Goal: Information Seeking & Learning: Learn about a topic

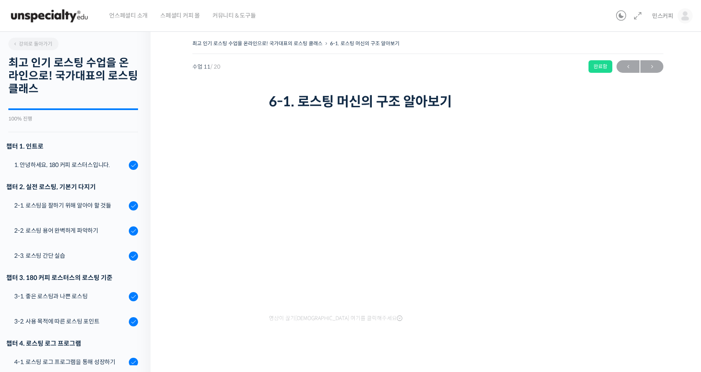
scroll to position [188, 0]
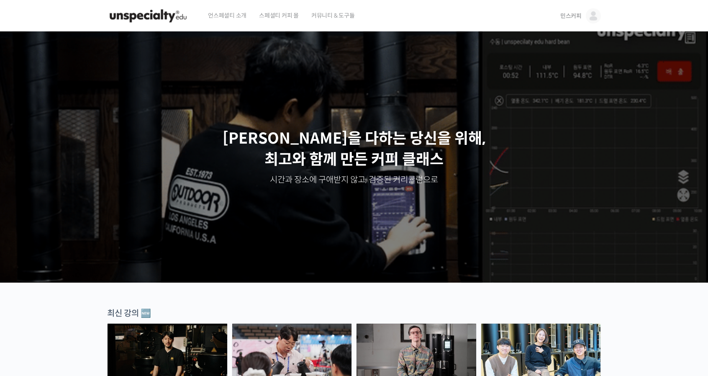
click at [574, 15] on span "민스커피" at bounding box center [570, 16] width 21 height 8
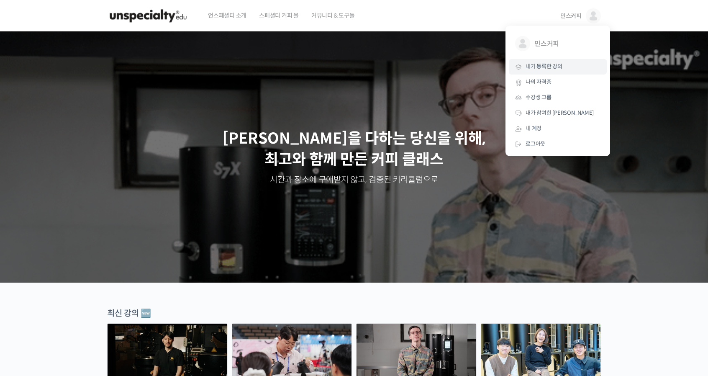
click at [546, 64] on span "내가 등록한 강의" at bounding box center [544, 66] width 37 height 7
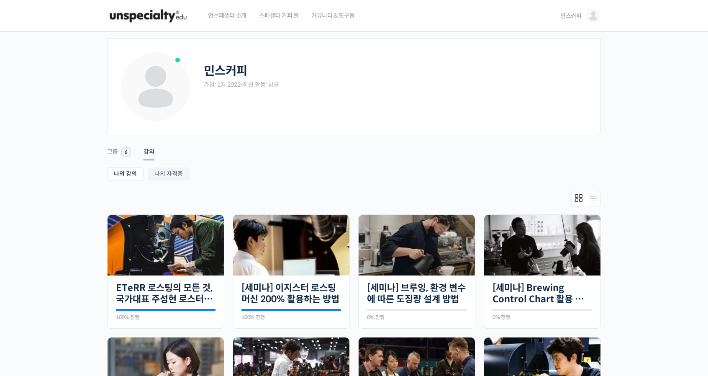
click at [593, 17] on img at bounding box center [593, 15] width 15 height 15
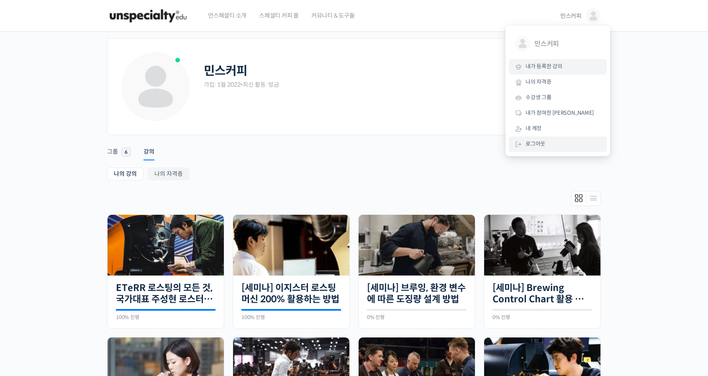
click at [532, 145] on span "로그아웃" at bounding box center [536, 143] width 20 height 7
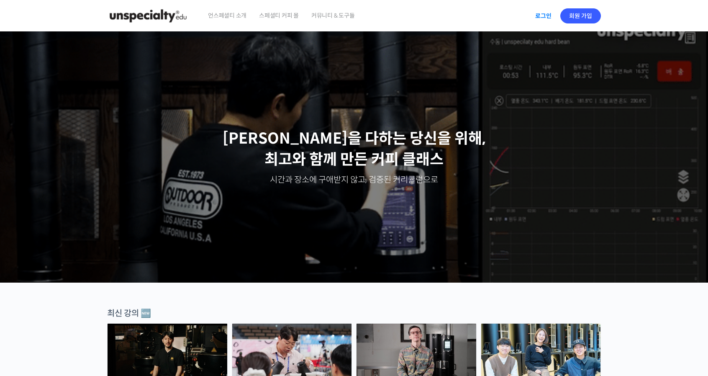
click at [542, 15] on link "로그인" at bounding box center [543, 15] width 26 height 19
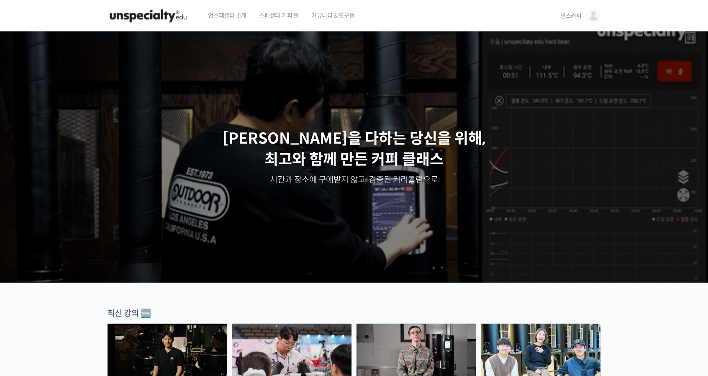
click at [567, 16] on span "민스커피" at bounding box center [570, 16] width 21 height 8
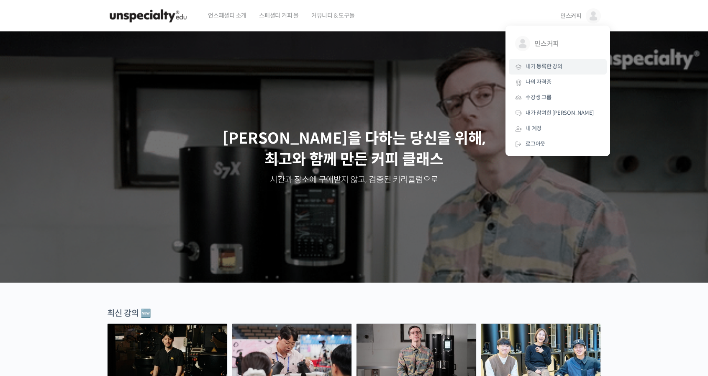
click at [547, 63] on span "내가 등록한 강의" at bounding box center [544, 66] width 37 height 7
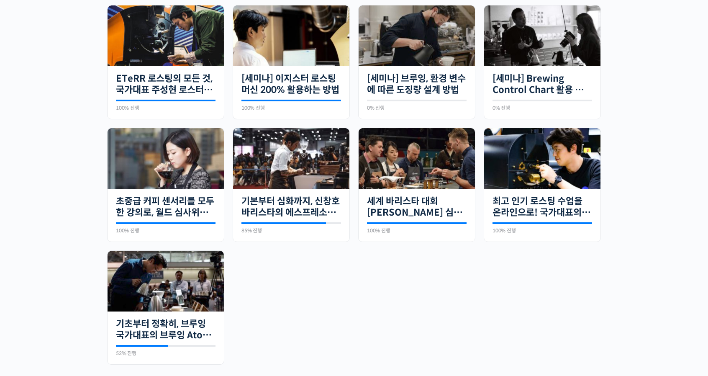
scroll to position [167, 0]
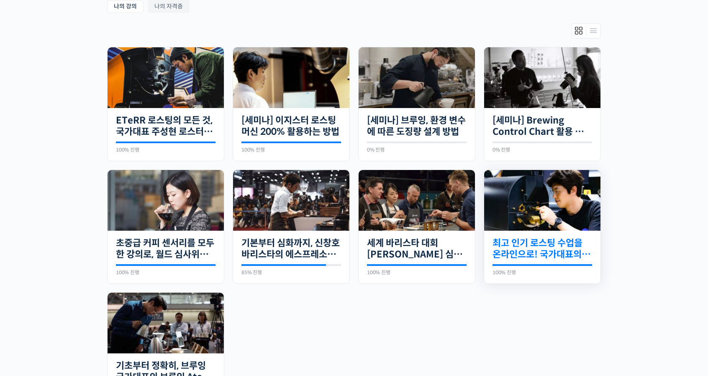
click at [557, 246] on link "최고 인기 로스팅 수업을 온라인으로! 국가대표의 로스팅 클래스" at bounding box center [543, 248] width 100 height 23
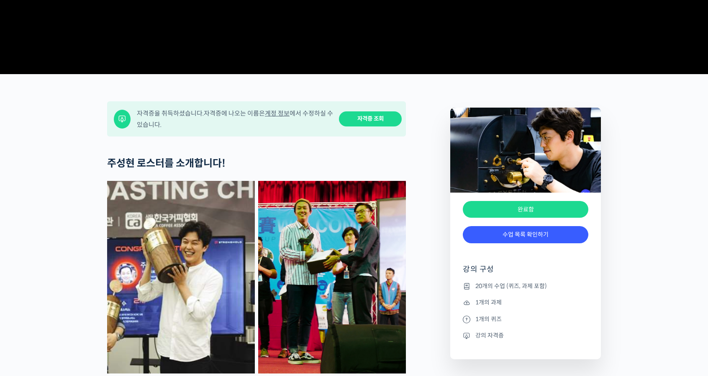
scroll to position [251, 0]
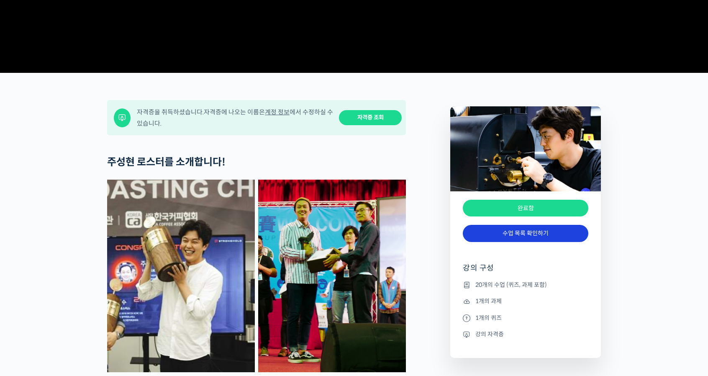
click at [518, 242] on link "수업 목록 확인하기" at bounding box center [526, 233] width 126 height 17
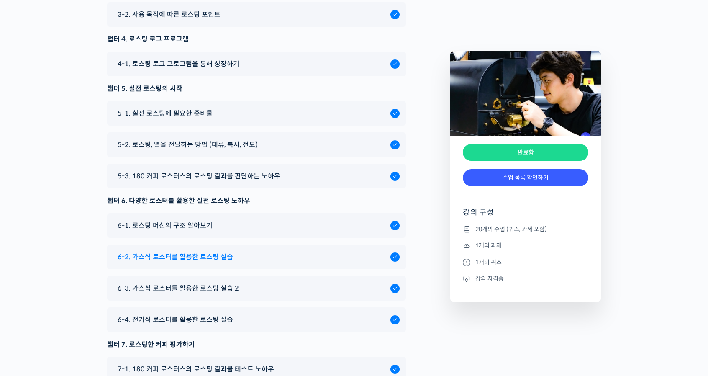
scroll to position [4237, 0]
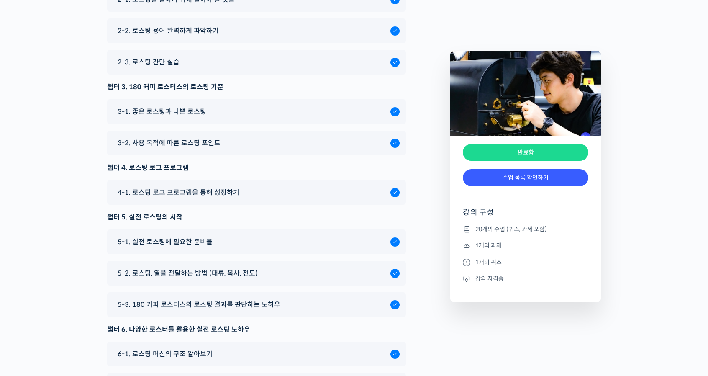
scroll to position [4069, 0]
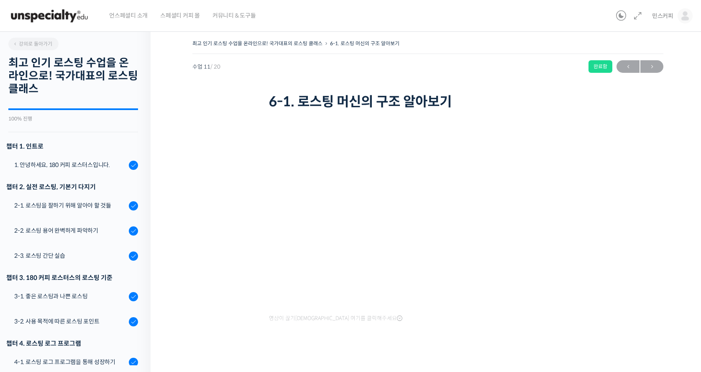
scroll to position [188, 0]
